Goal: Find specific page/section: Find specific page/section

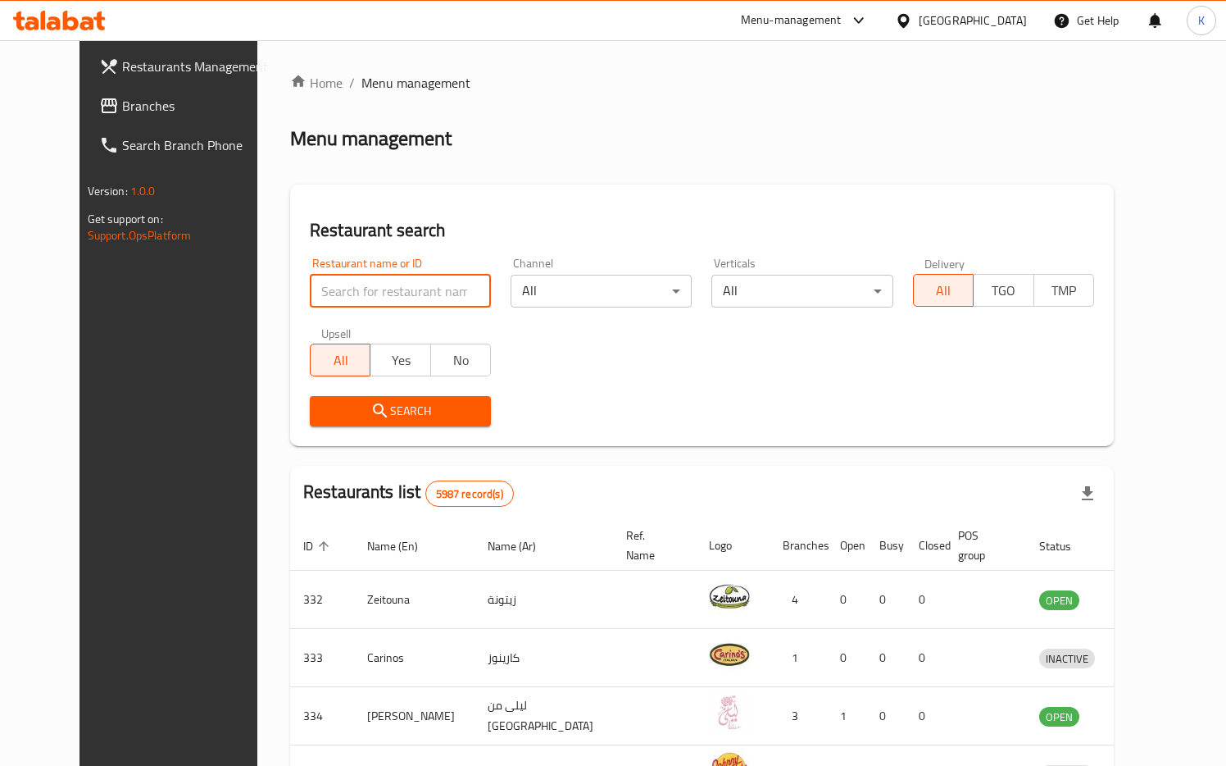
click at [420, 291] on input "search" at bounding box center [400, 291] width 181 height 33
type input "2193"
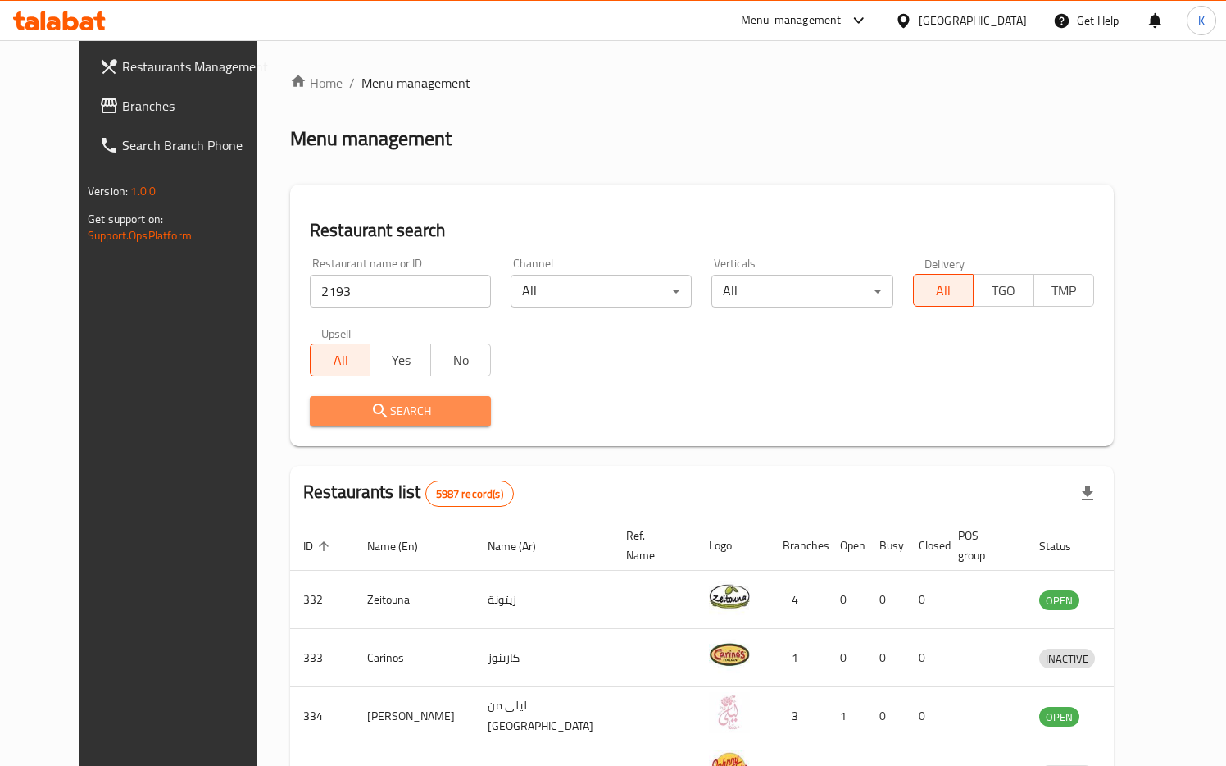
click at [402, 410] on span "Search" at bounding box center [400, 411] width 155 height 20
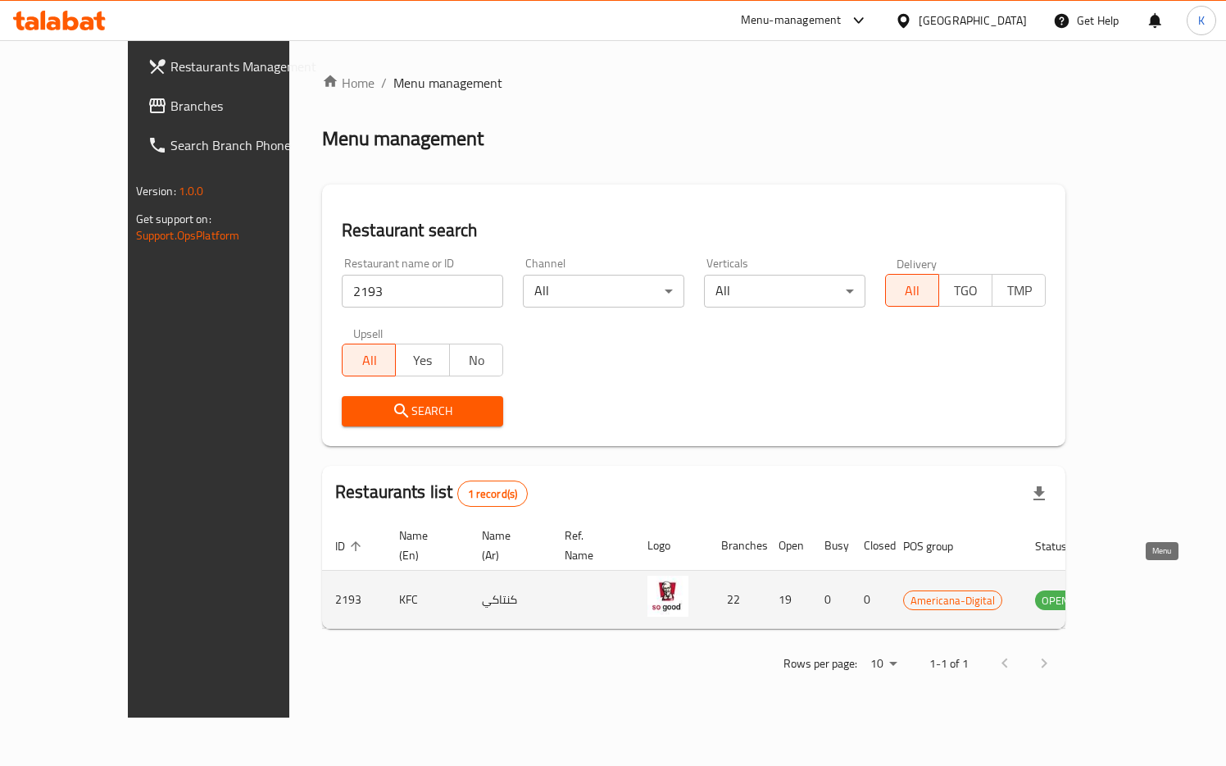
click at [1141, 589] on icon "enhanced table" at bounding box center [1131, 599] width 20 height 20
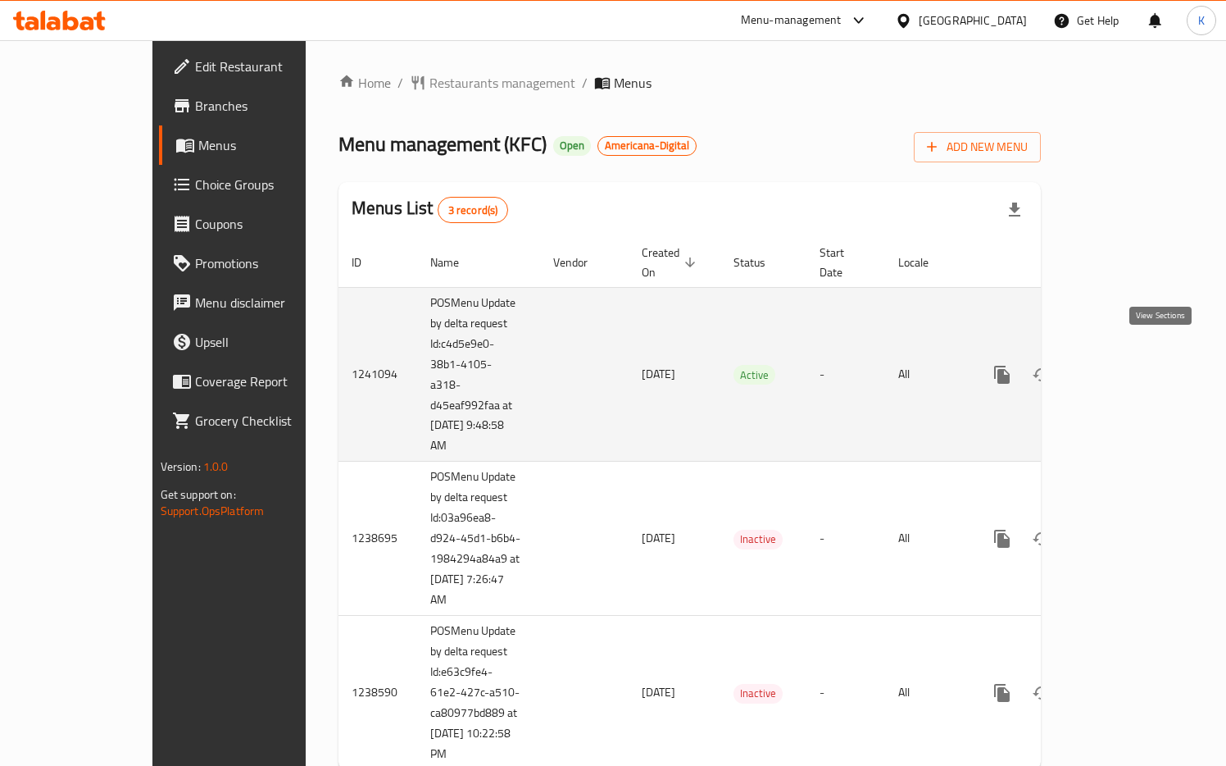
click at [1130, 365] on icon "enhanced table" at bounding box center [1121, 375] width 20 height 20
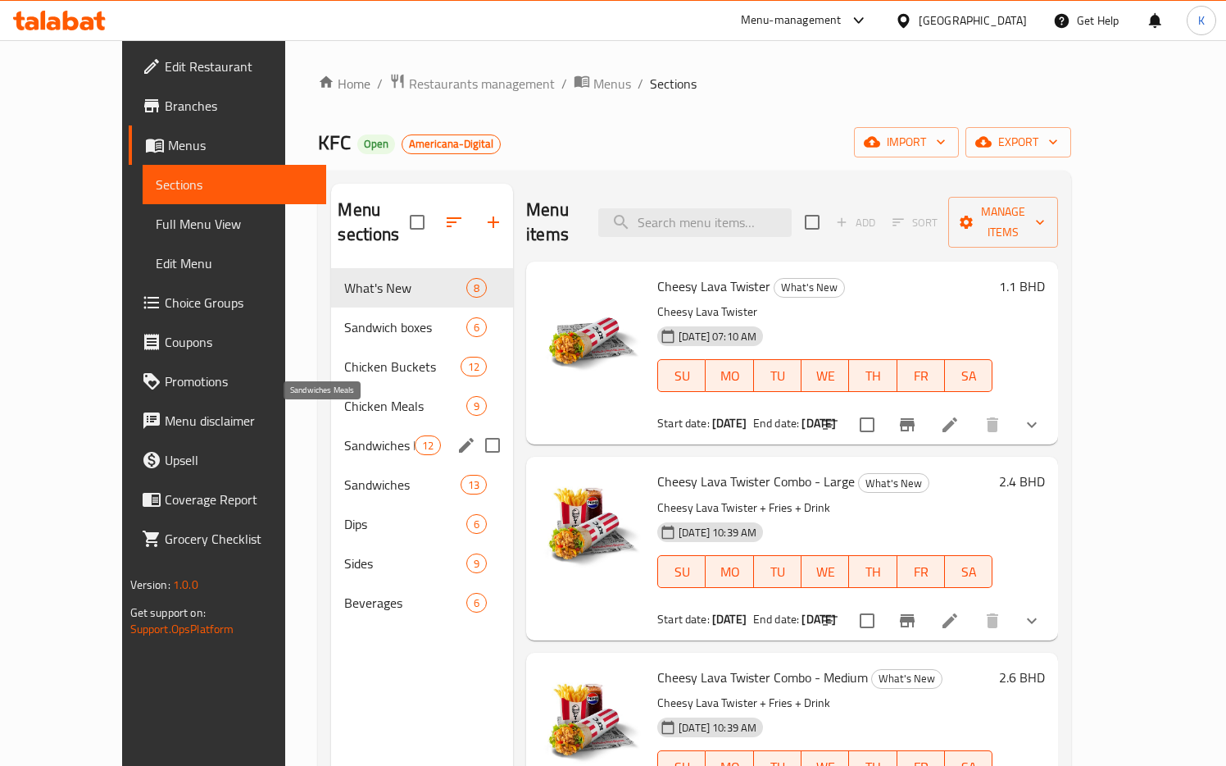
click at [344, 435] on span "Sandwiches Meals" at bounding box center [379, 445] width 70 height 20
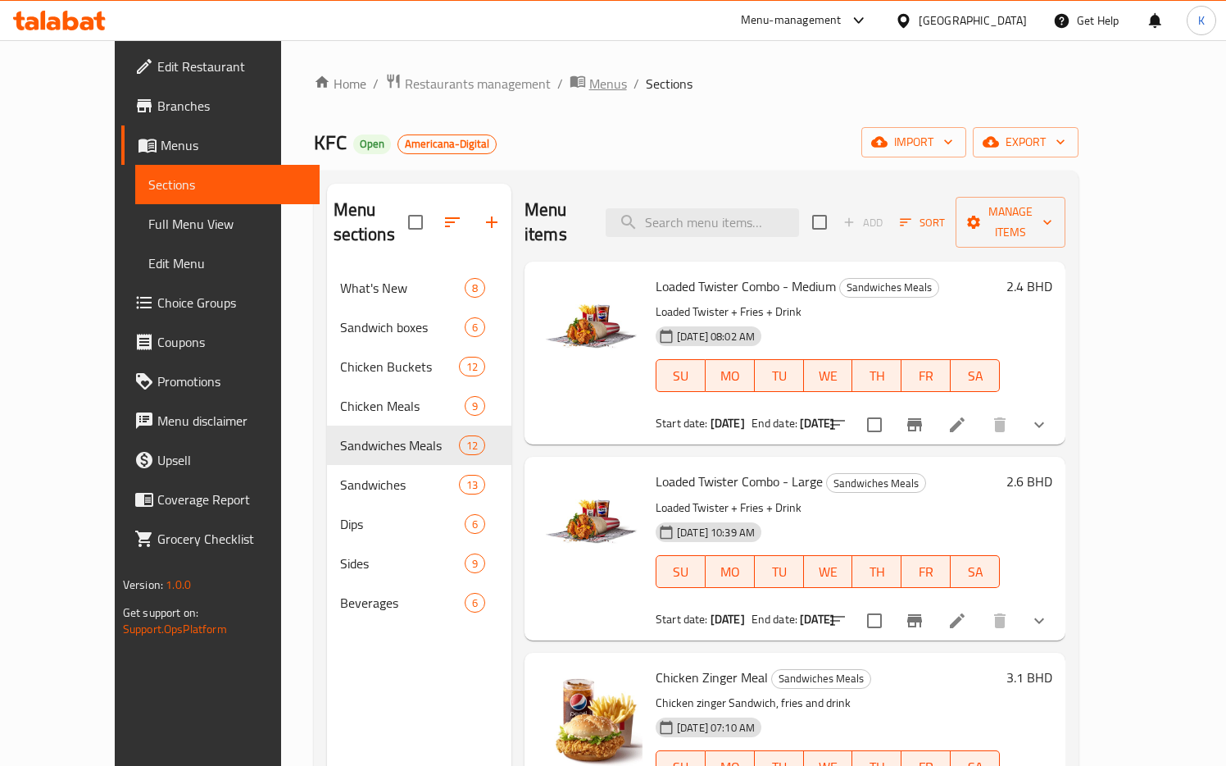
click at [589, 84] on span "Menus" at bounding box center [608, 84] width 38 height 20
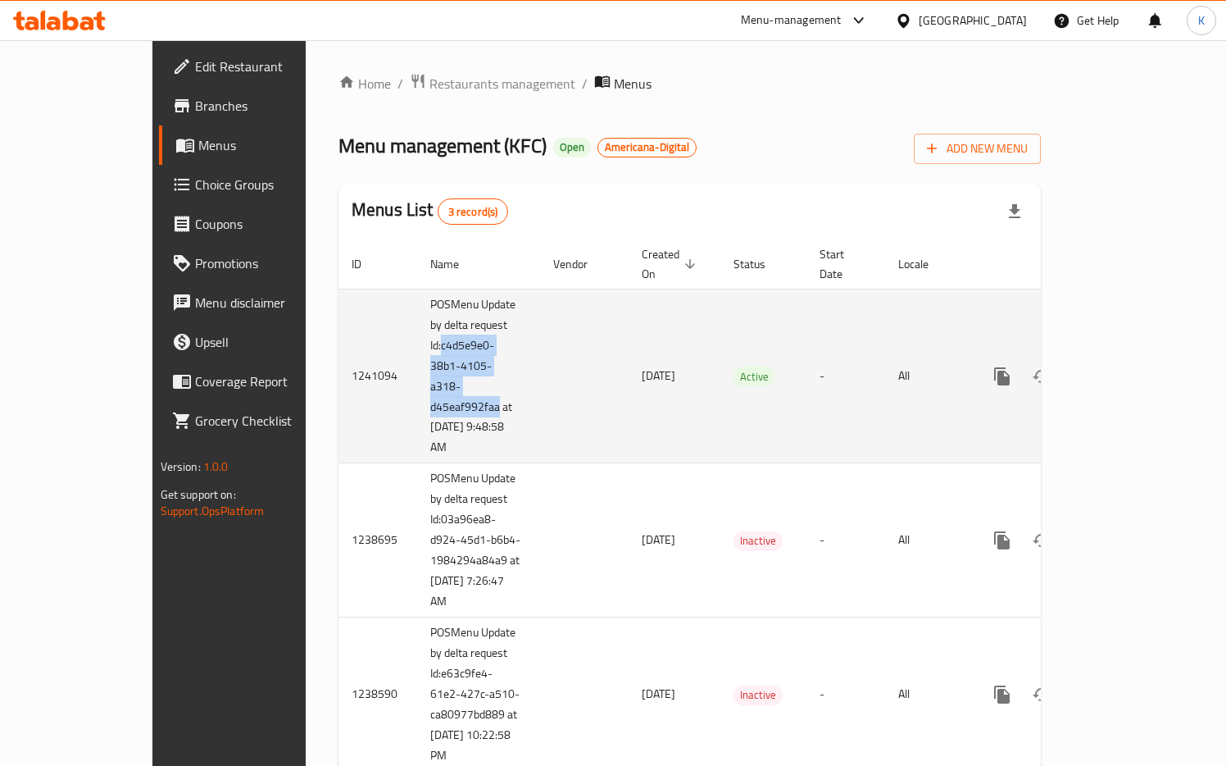
drag, startPoint x: 339, startPoint y: 329, endPoint x: 396, endPoint y: 383, distance: 77.7
click at [417, 383] on td "POSMenu Update by delta request Id:c4d5e9e0-38b1-4105-a318-d45eaf992faa at 9/8/…" at bounding box center [478, 376] width 123 height 175
copy td "c4d5e9e0-38b1-4105-a318-d45eaf992faa"
click at [1130, 366] on icon "enhanced table" at bounding box center [1121, 376] width 20 height 20
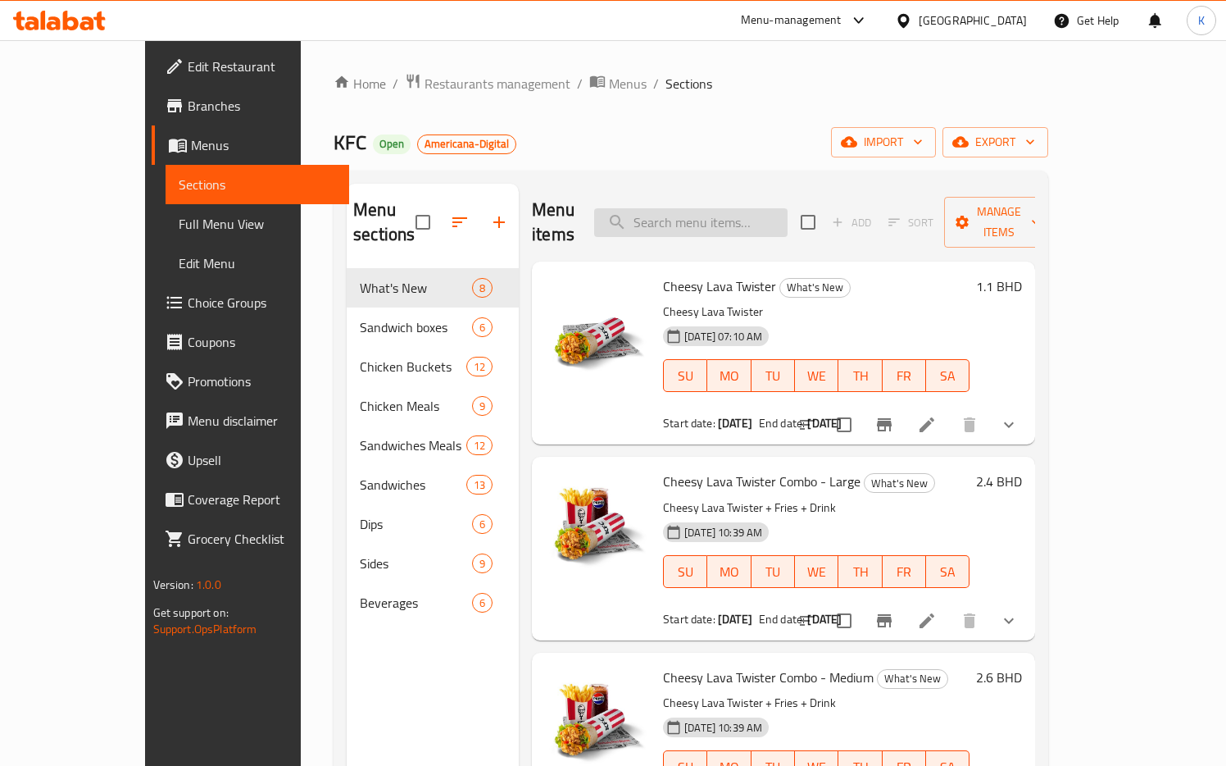
click at [710, 209] on input "search" at bounding box center [690, 222] width 193 height 29
paste input "Cheesy Lava Twister Combo - Medium"
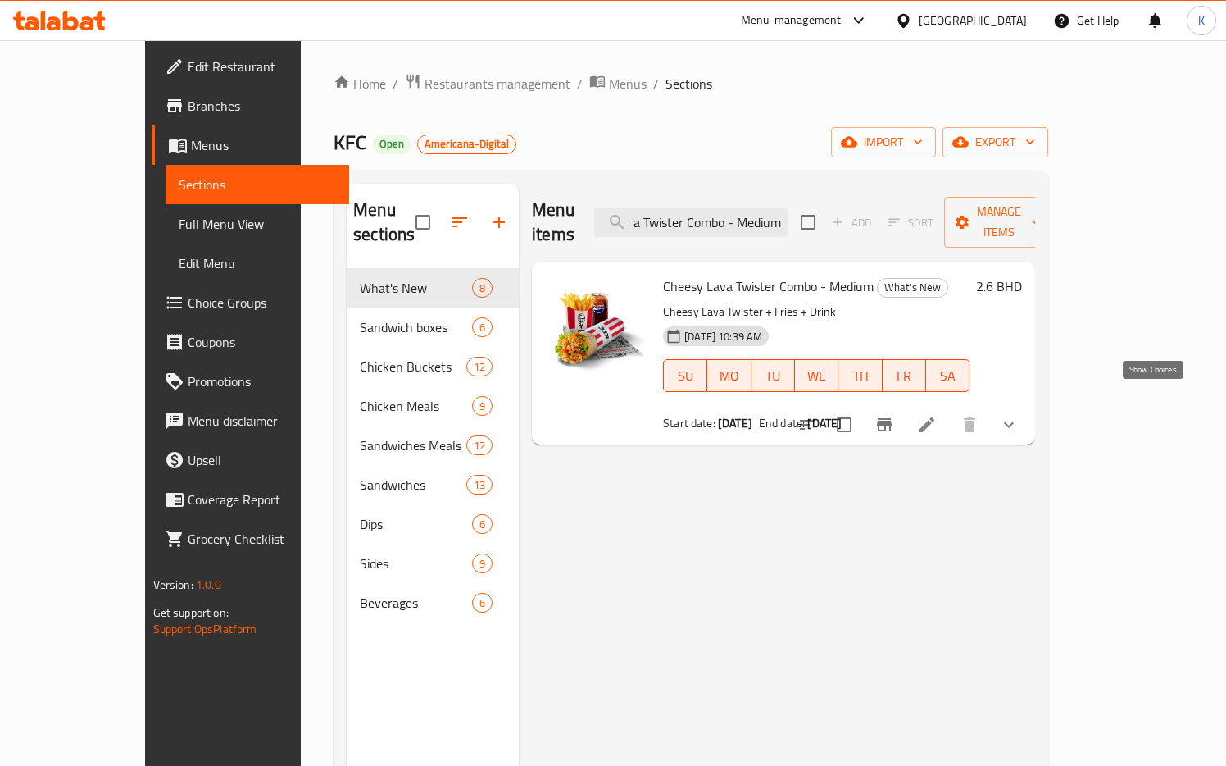
type input "Cheesy Lava Twister Combo - Medium"
click at [1019, 415] on icon "show more" at bounding box center [1009, 425] width 20 height 20
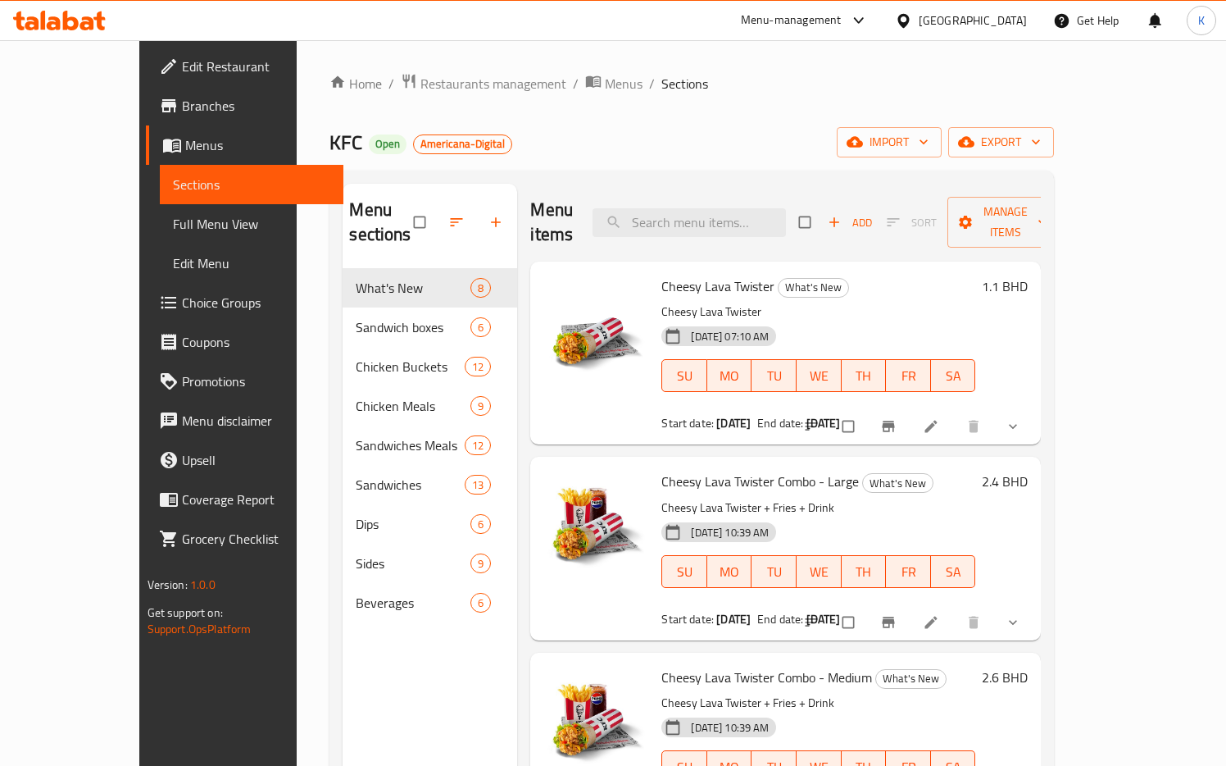
click at [993, 25] on div "[GEOGRAPHIC_DATA]" at bounding box center [973, 20] width 108 height 18
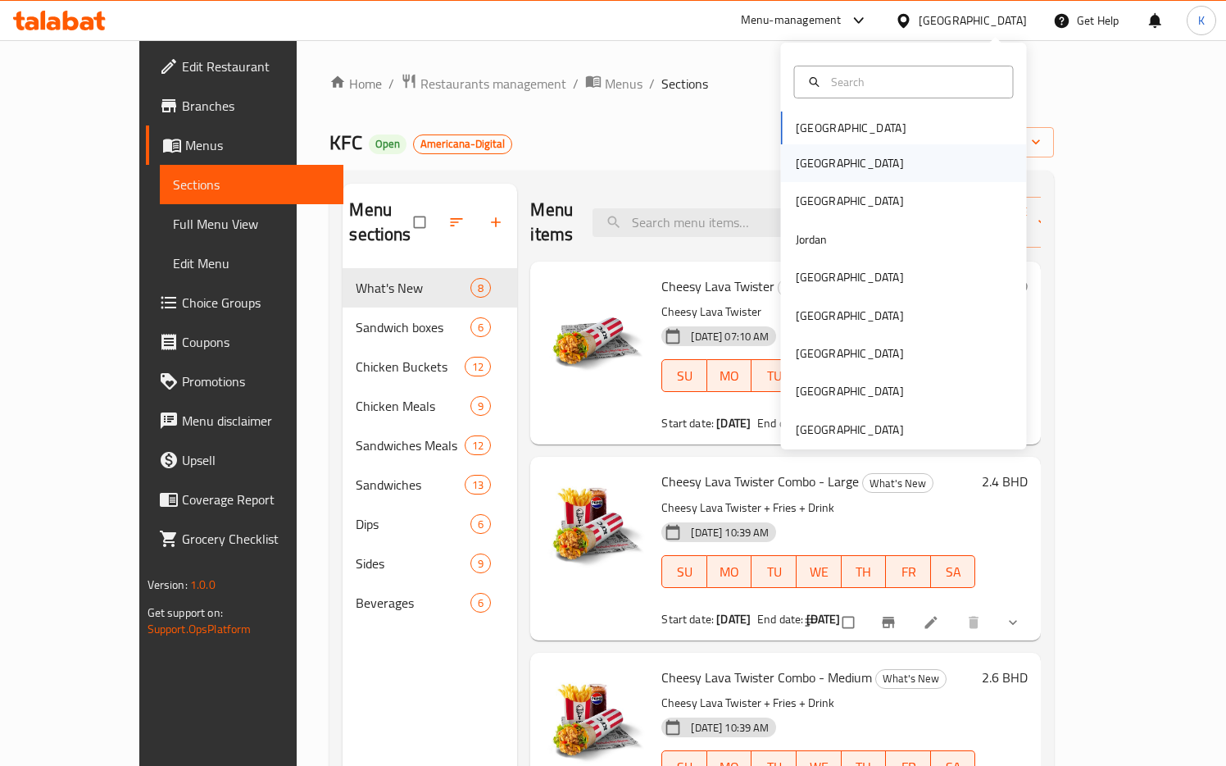
click at [840, 170] on div "Egypt" at bounding box center [904, 163] width 246 height 38
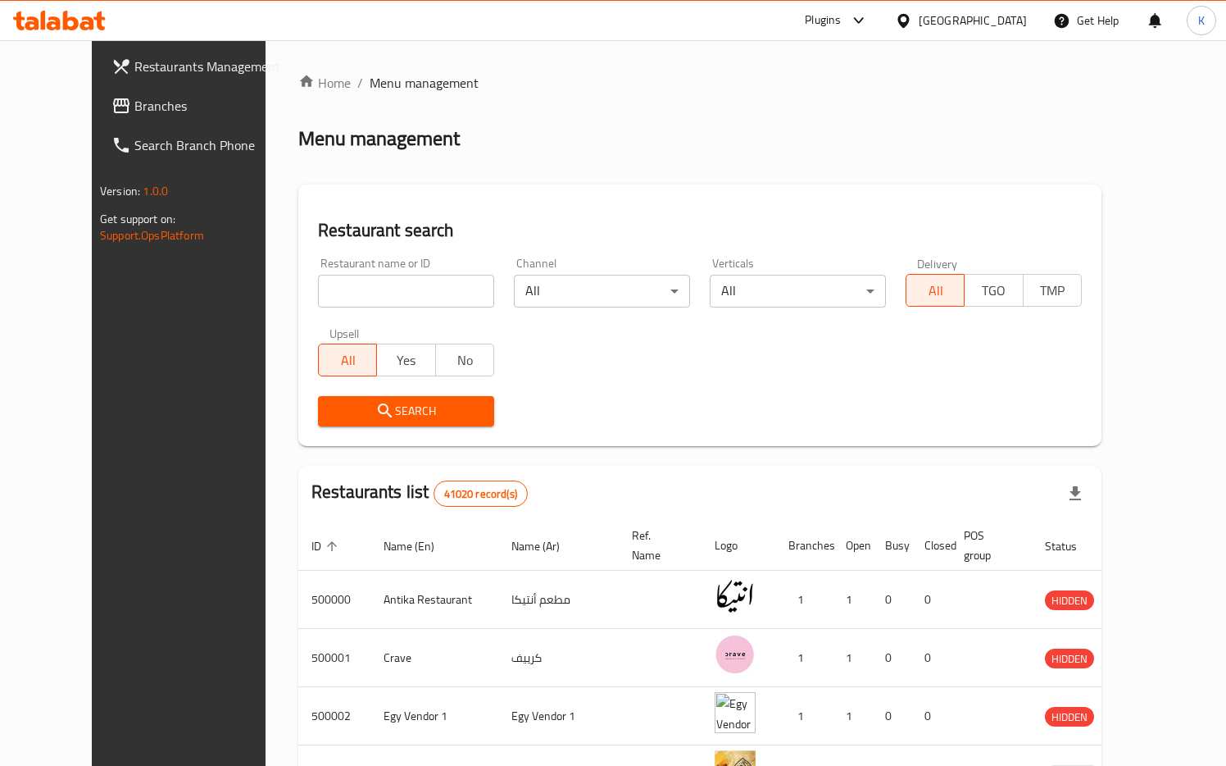
click at [383, 293] on input "search" at bounding box center [406, 291] width 176 height 33
type input "502320"
click button "Search" at bounding box center [406, 411] width 176 height 30
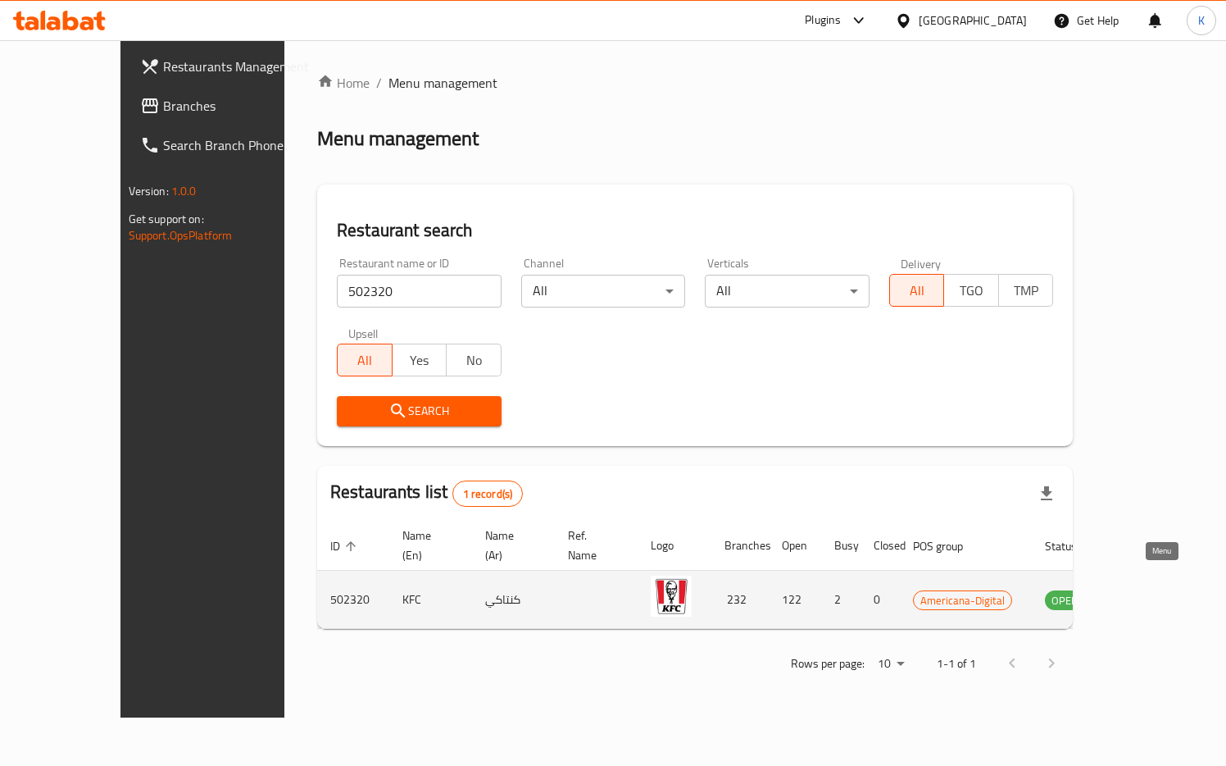
click at [1151, 589] on icon "enhanced table" at bounding box center [1141, 599] width 20 height 20
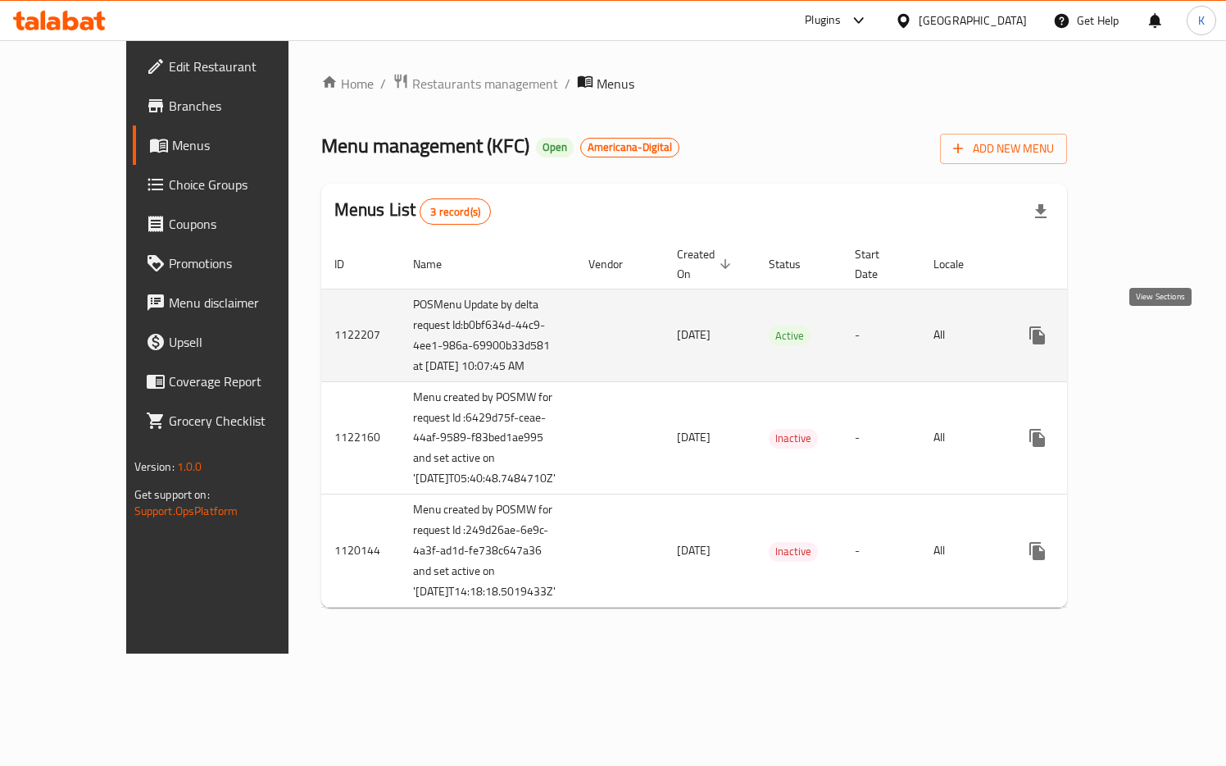
click at [1160, 345] on icon "enhanced table" at bounding box center [1156, 335] width 20 height 20
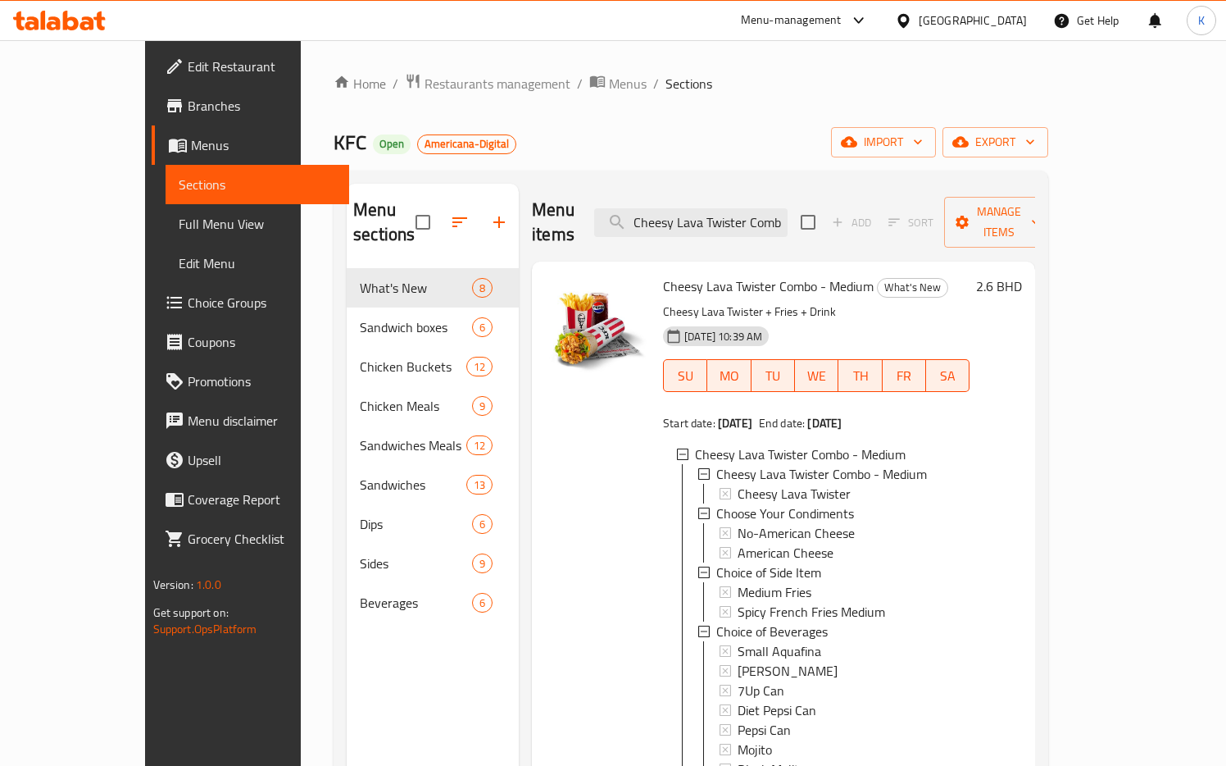
click at [506, 147] on div "KFC Open Americana-Digital import export" at bounding box center [691, 142] width 715 height 30
click at [609, 85] on span "Menus" at bounding box center [628, 84] width 38 height 20
